Goal: Check status: Check status

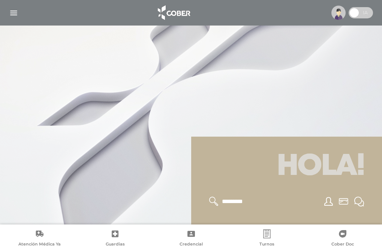
click at [12, 11] on img "button" at bounding box center [13, 12] width 9 height 9
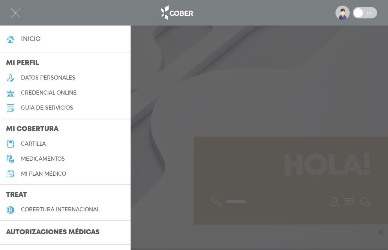
click at [90, 231] on h3 "Autorizaciones médicas" at bounding box center [52, 233] width 105 height 14
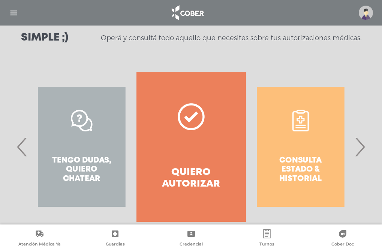
scroll to position [114, 0]
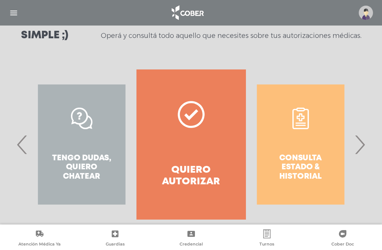
click at [299, 164] on div "Consulta estado & historial" at bounding box center [301, 144] width 110 height 150
click at [298, 153] on div "Consulta estado & historial" at bounding box center [301, 144] width 110 height 150
click at [301, 122] on div "Consulta estado & historial" at bounding box center [301, 144] width 110 height 150
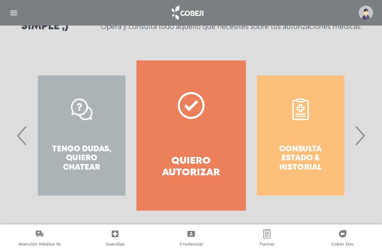
scroll to position [127, 0]
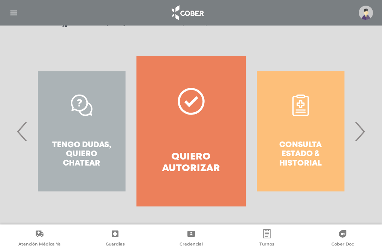
click at [320, 105] on div "Consulta estado & historial" at bounding box center [301, 131] width 110 height 150
click at [303, 107] on div "Consulta estado & historial" at bounding box center [301, 131] width 110 height 150
click at [304, 106] on div "Consulta estado & historial" at bounding box center [301, 131] width 110 height 150
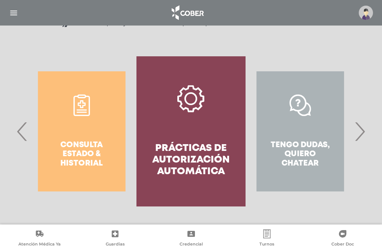
click at [75, 142] on div "Consulta estado & historial" at bounding box center [82, 131] width 110 height 150
click at [82, 107] on div "Consulta estado & historial" at bounding box center [82, 131] width 110 height 150
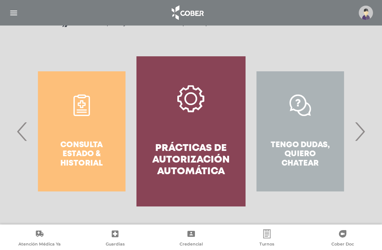
click at [82, 144] on div "Consulta estado & historial" at bounding box center [82, 131] width 110 height 150
click at [81, 121] on div "Consulta estado & historial" at bounding box center [82, 131] width 110 height 150
click at [81, 112] on div "Consulta estado & historial" at bounding box center [82, 131] width 110 height 150
click at [83, 107] on div "Consulta estado & historial" at bounding box center [82, 131] width 110 height 150
drag, startPoint x: 83, startPoint y: 105, endPoint x: 83, endPoint y: 99, distance: 5.6
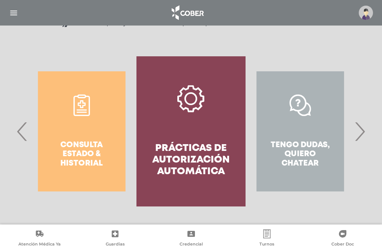
click at [83, 104] on div "Consulta estado & historial" at bounding box center [82, 131] width 110 height 150
click at [83, 98] on div "Consulta estado & historial" at bounding box center [82, 131] width 110 height 150
drag, startPoint x: 83, startPoint y: 96, endPoint x: 84, endPoint y: 92, distance: 4.6
click at [84, 95] on div "Consulta estado & historial" at bounding box center [82, 131] width 110 height 150
click at [82, 91] on div "Consulta estado & historial" at bounding box center [82, 131] width 110 height 150
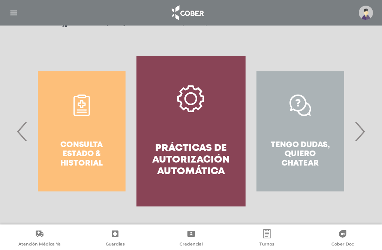
click at [59, 86] on div "Consulta estado & historial" at bounding box center [82, 131] width 110 height 150
click at [56, 96] on div "Consulta estado & historial" at bounding box center [82, 131] width 110 height 150
click at [51, 126] on div "Consulta estado & historial" at bounding box center [82, 131] width 110 height 150
click at [64, 162] on div "Consulta estado & historial" at bounding box center [82, 131] width 110 height 150
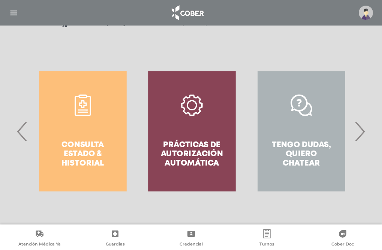
drag, startPoint x: 69, startPoint y: 161, endPoint x: 72, endPoint y: 160, distance: 3.8
click at [71, 161] on div "Consulta estado & historial Prácticas de autorización automática Tengo dudas, q…" at bounding box center [137, 131] width 1095 height 150
click at [72, 160] on div "Consulta estado & historial" at bounding box center [83, 131] width 110 height 150
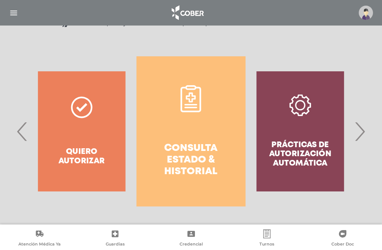
click at [178, 158] on h4 "Consulta estado & historial" at bounding box center [191, 160] width 83 height 35
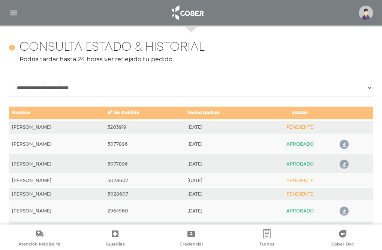
scroll to position [333, 0]
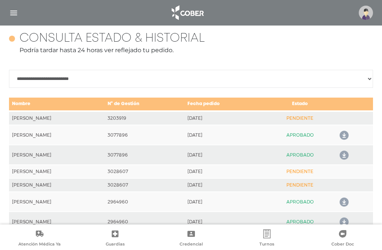
click at [218, 120] on td "[DATE]" at bounding box center [225, 118] width 81 height 14
click at [50, 117] on td "[PERSON_NAME]" at bounding box center [57, 118] width 96 height 14
